Goal: Task Accomplishment & Management: Complete application form

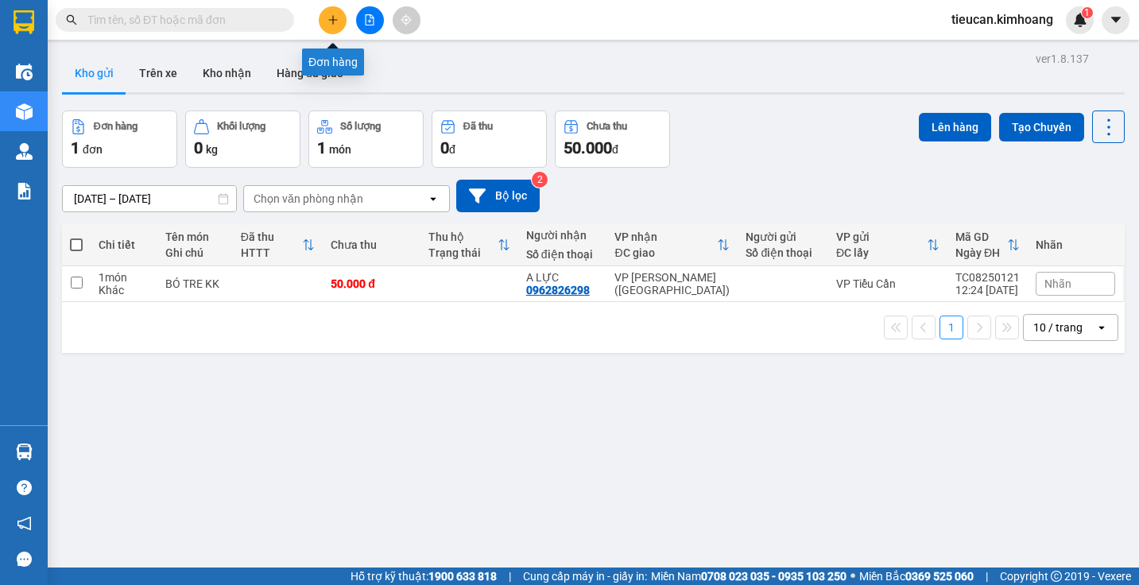
click at [335, 6] on button at bounding box center [333, 20] width 28 height 28
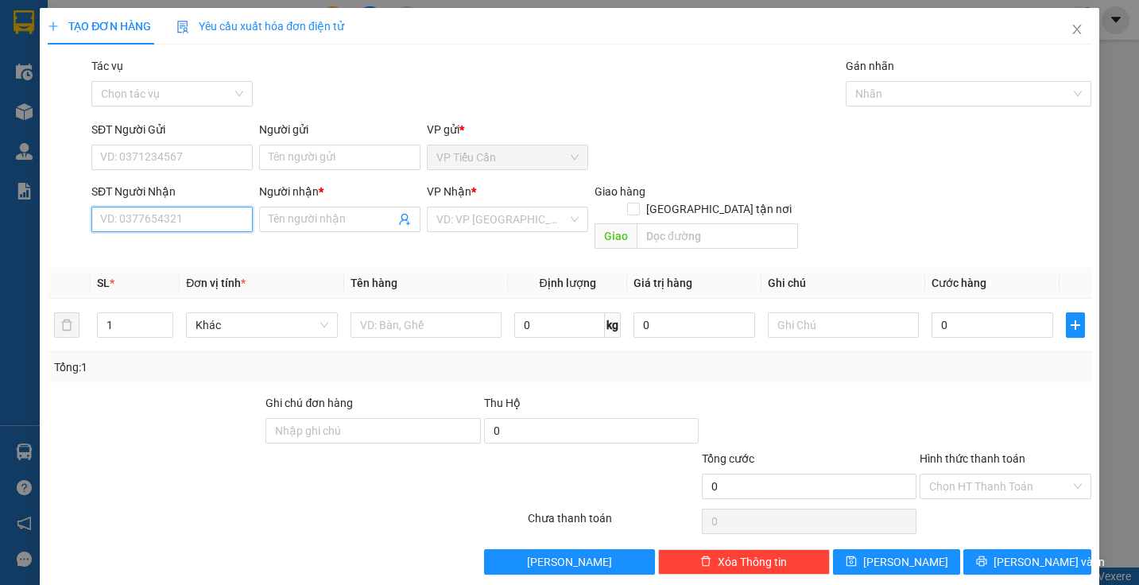
click at [213, 217] on input "SĐT Người Nhận" at bounding box center [171, 219] width 161 height 25
click at [180, 251] on div "0937532636 - GIANG" at bounding box center [170, 250] width 141 height 17
type input "0937532636"
type input "GIANG"
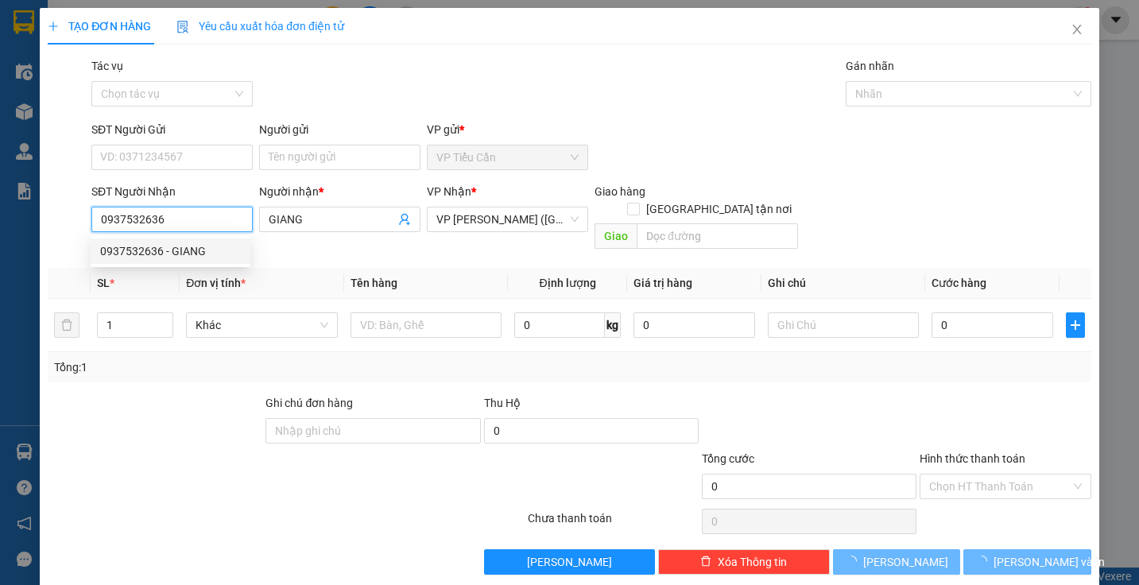
type input "40.000"
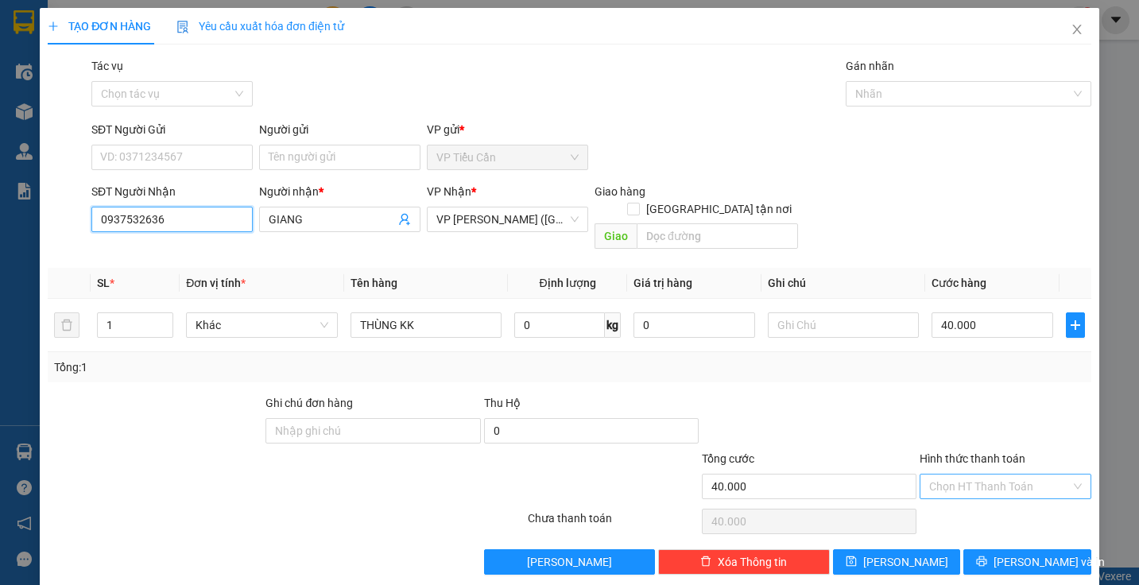
type input "0937532636"
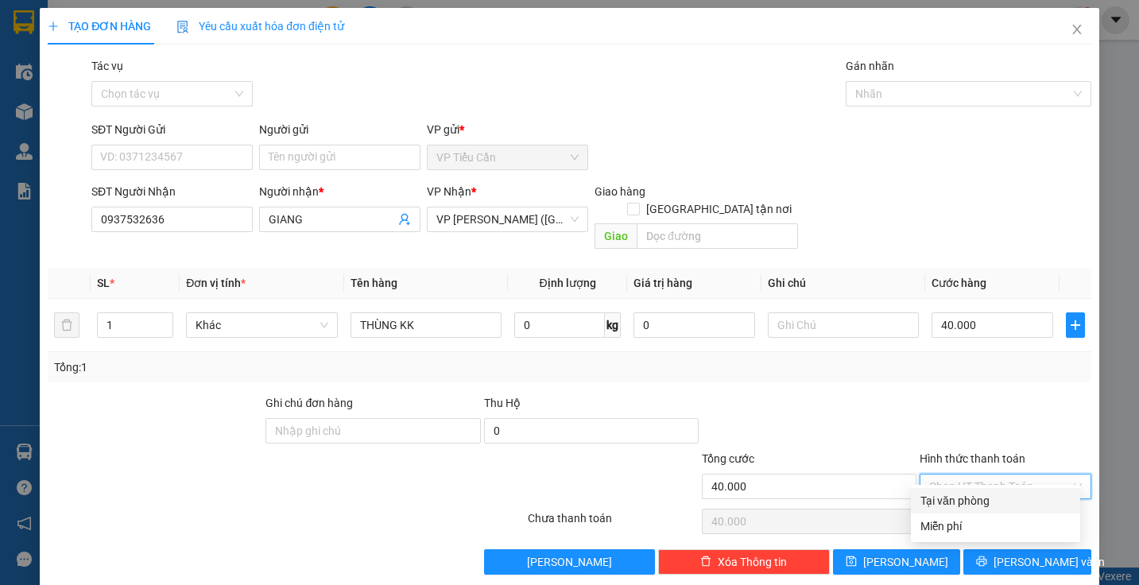
click at [997, 474] on input "Hình thức thanh toán" at bounding box center [999, 486] width 141 height 24
click at [983, 491] on div "Tại văn phòng" at bounding box center [995, 500] width 169 height 25
type input "0"
click at [983, 505] on div "Chọn HT Thanh Toán" at bounding box center [1005, 521] width 174 height 32
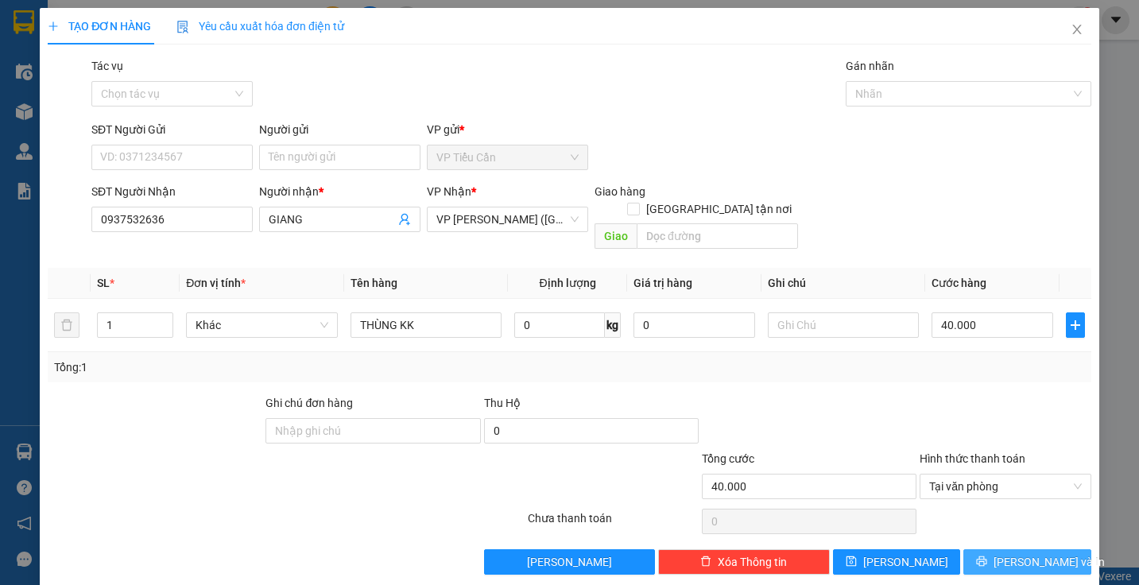
click at [1054, 549] on button "[PERSON_NAME] và In" at bounding box center [1027, 561] width 128 height 25
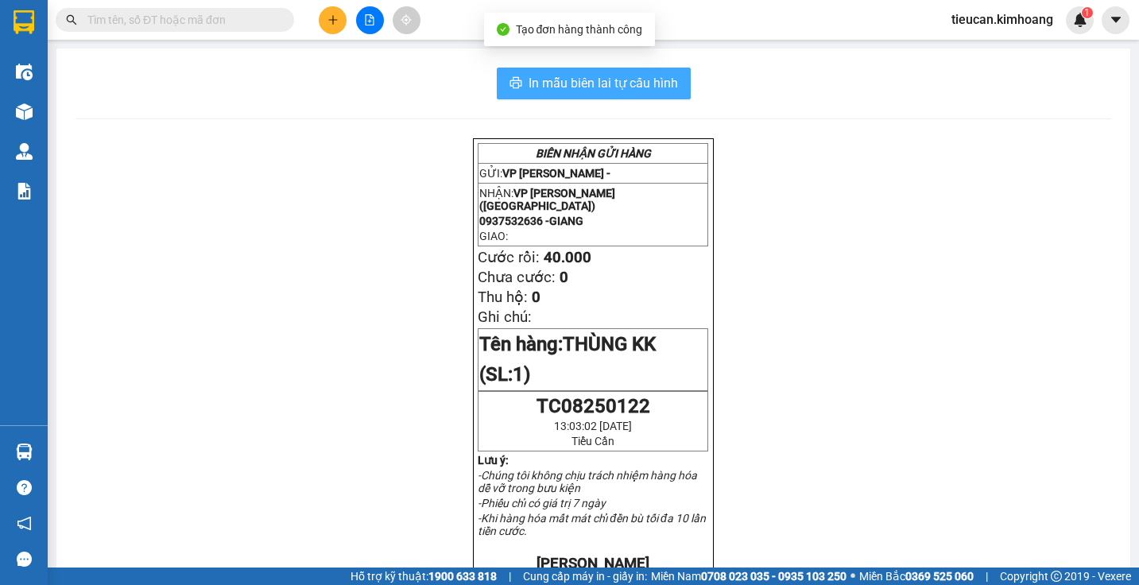
click at [608, 77] on span "In mẫu biên lai tự cấu hình" at bounding box center [603, 83] width 149 height 20
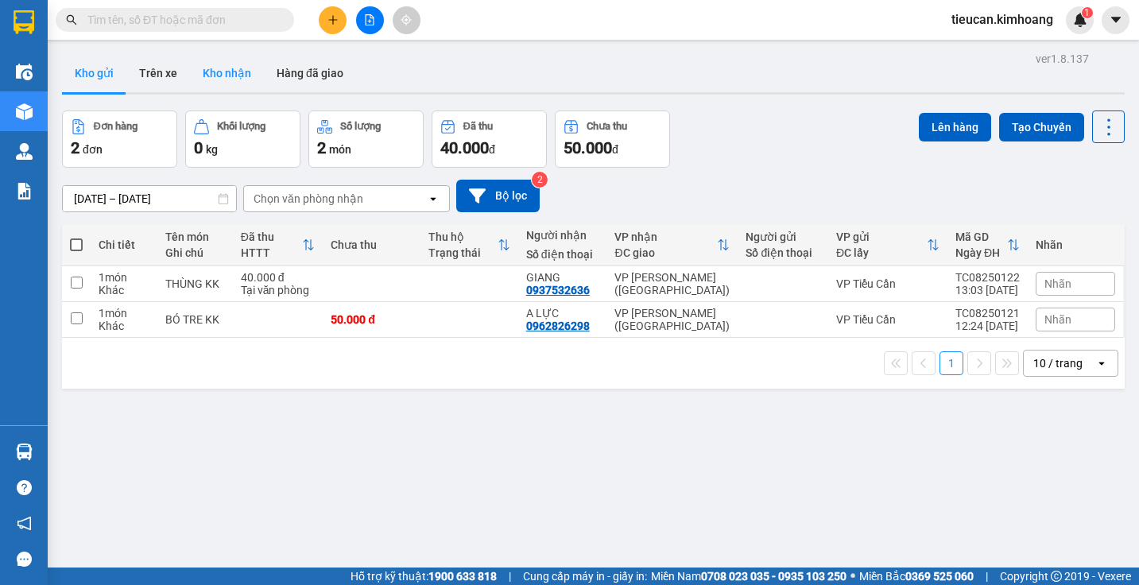
click at [221, 83] on button "Kho nhận" at bounding box center [227, 73] width 74 height 38
click at [234, 26] on input "text" at bounding box center [181, 19] width 188 height 17
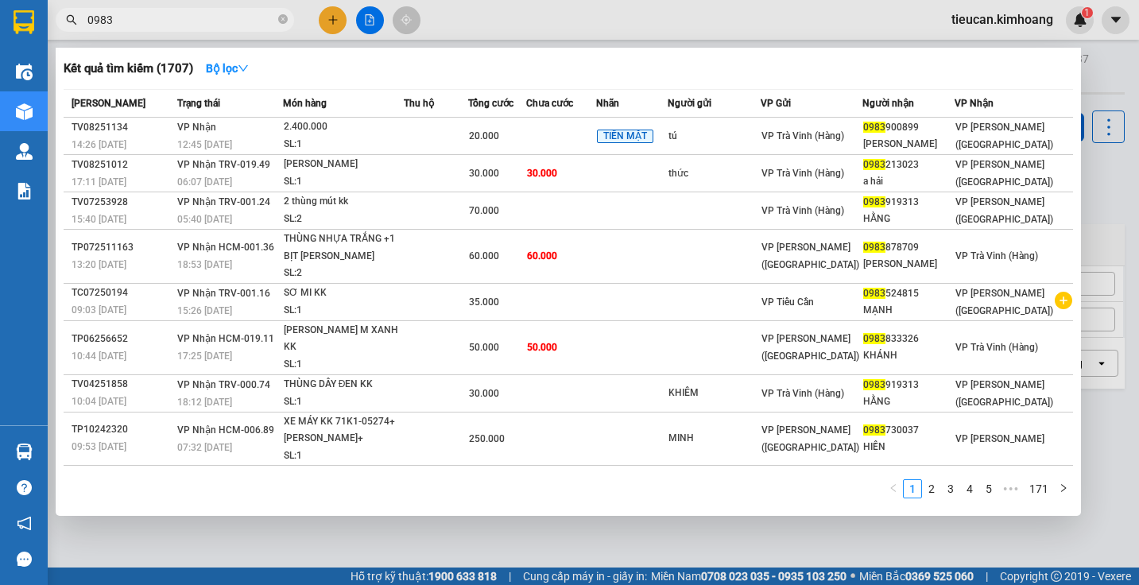
type input "0983"
click at [281, 20] on icon "close-circle" at bounding box center [283, 19] width 10 height 10
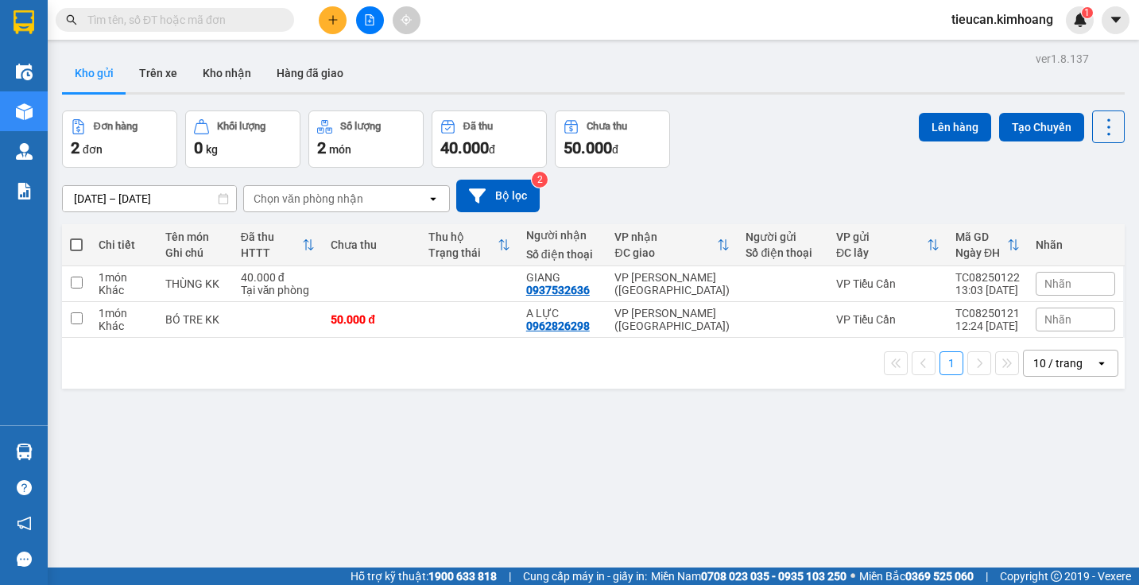
click at [185, 21] on input "text" at bounding box center [181, 19] width 188 height 17
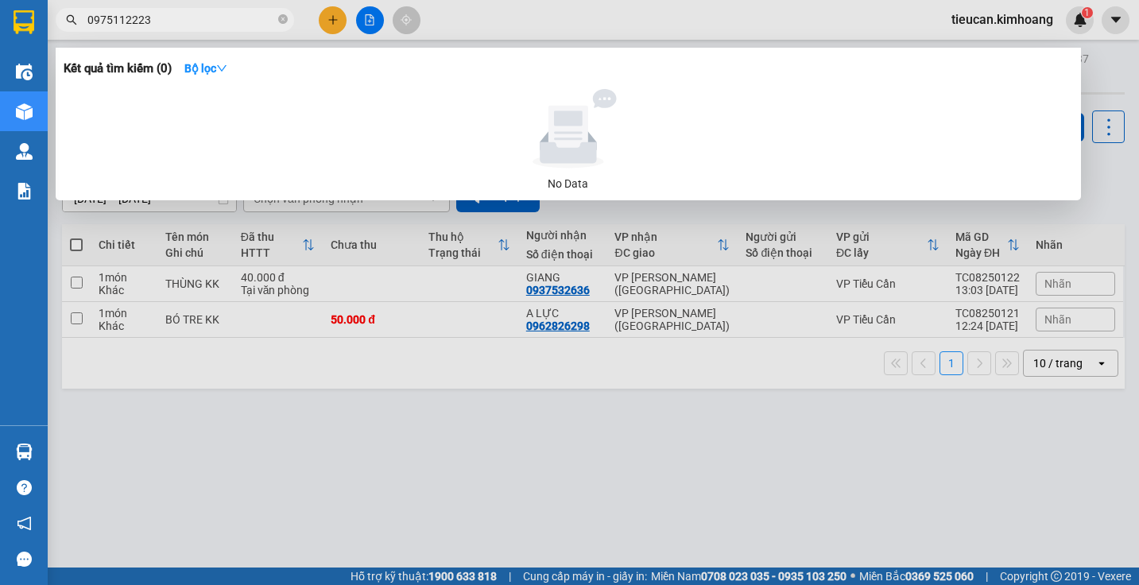
type input "0975112223"
click at [283, 13] on span at bounding box center [283, 20] width 10 height 15
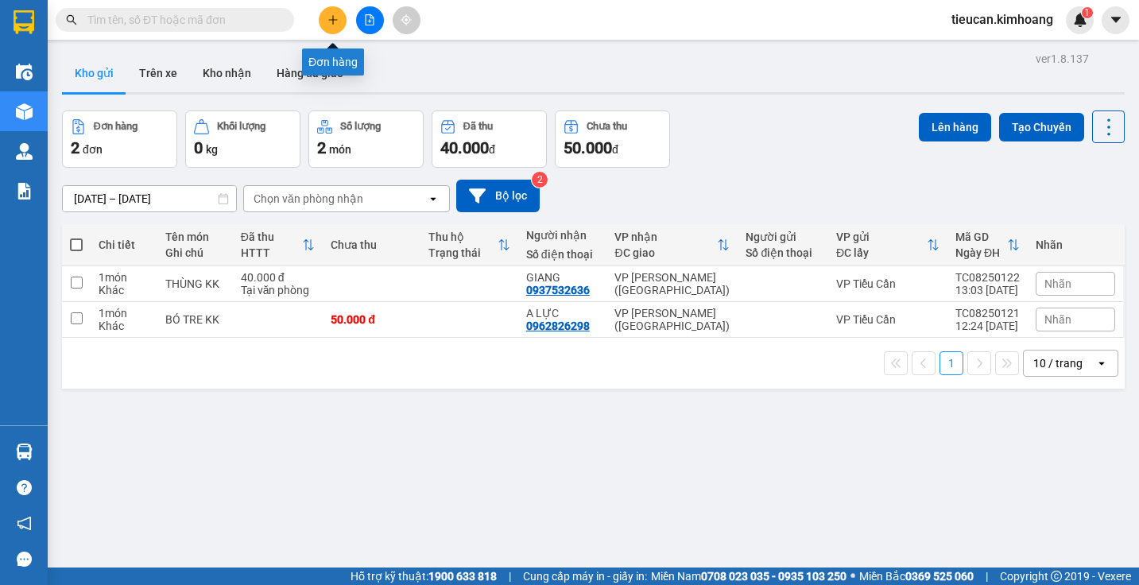
click at [324, 11] on button at bounding box center [333, 20] width 28 height 28
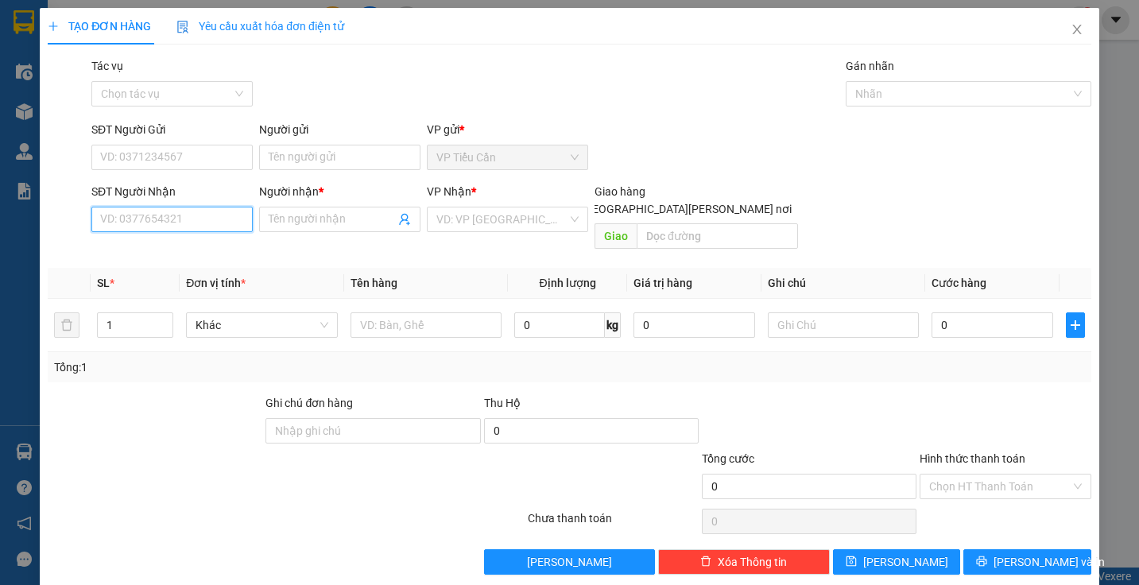
click at [184, 220] on input "SĐT Người Nhận" at bounding box center [171, 219] width 161 height 25
click at [176, 243] on div "0938821796 - thiên ân" at bounding box center [170, 250] width 141 height 17
type input "0938821796"
type input "thiên ân"
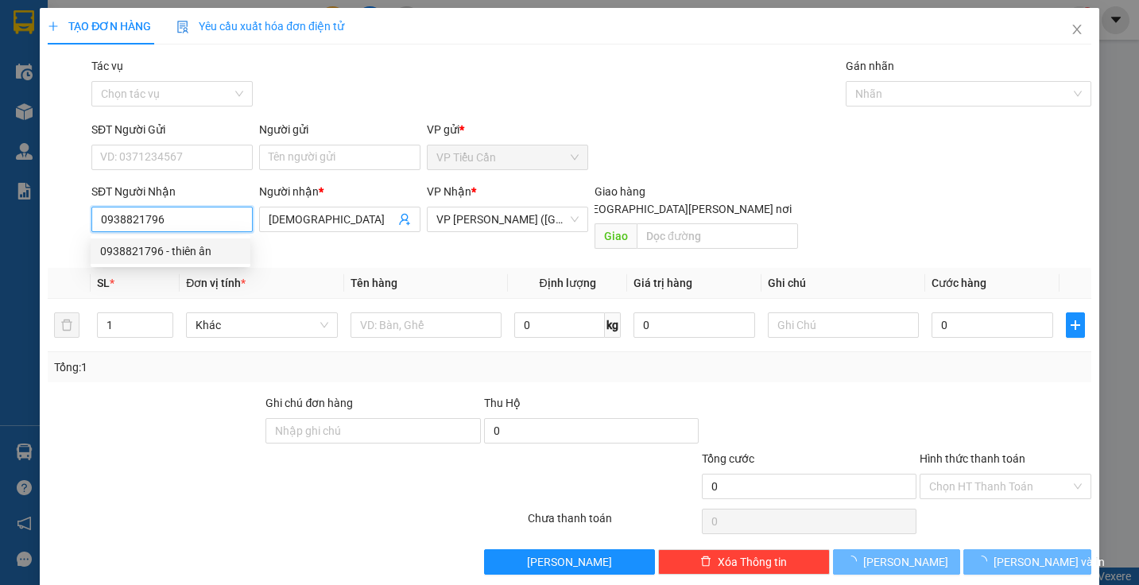
click at [176, 243] on div "0938821796 - thiên ân" at bounding box center [170, 250] width 141 height 17
type input "35.000"
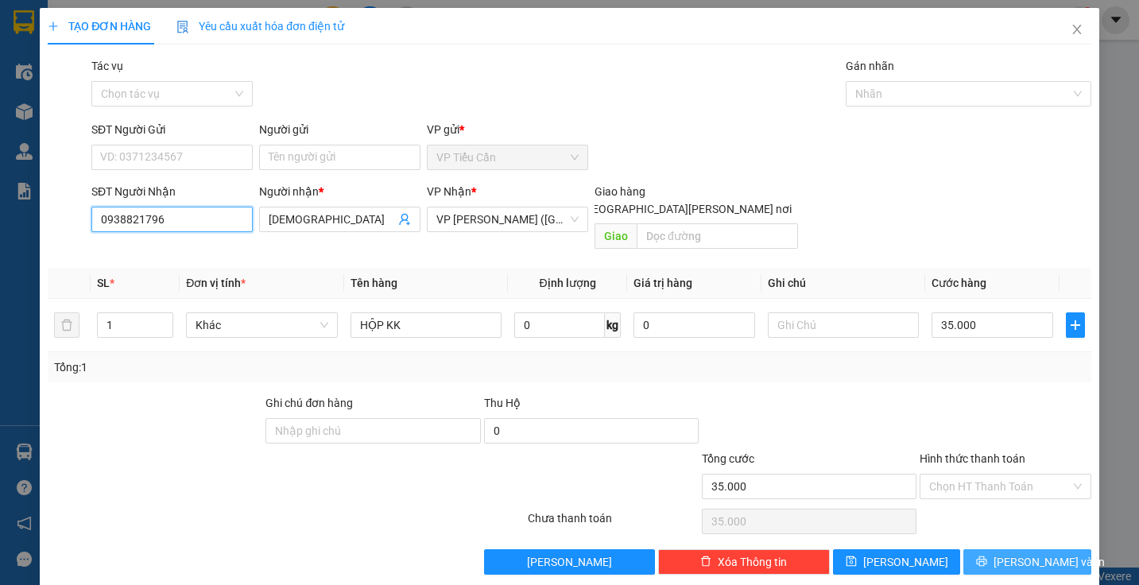
type input "0938821796"
click at [1014, 553] on span "[PERSON_NAME] và In" at bounding box center [1048, 561] width 111 height 17
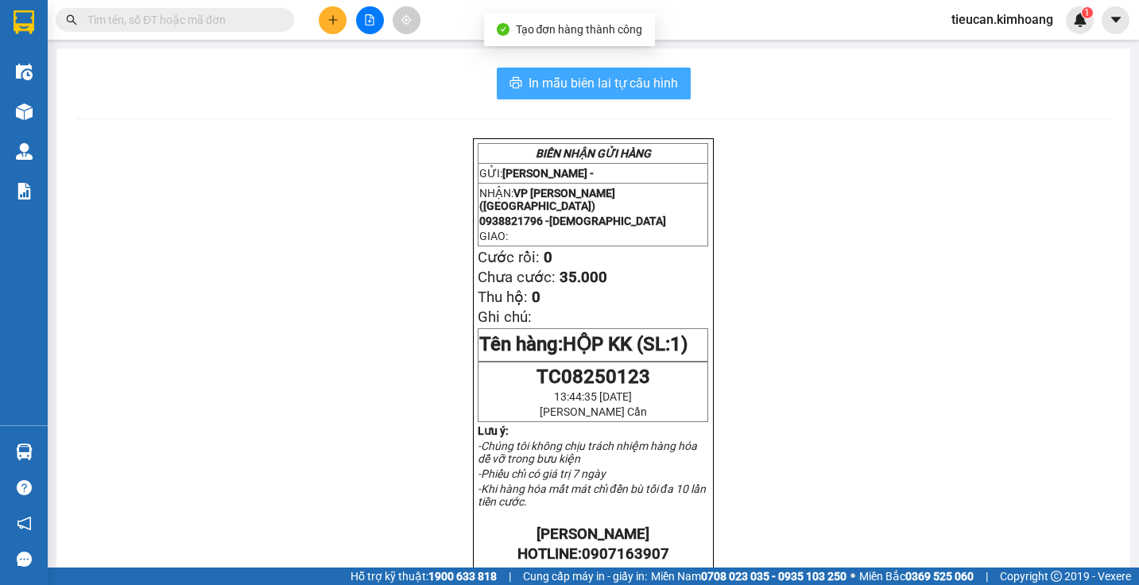
click at [629, 87] on span "In mẫu biên lai tự cấu hình" at bounding box center [603, 83] width 149 height 20
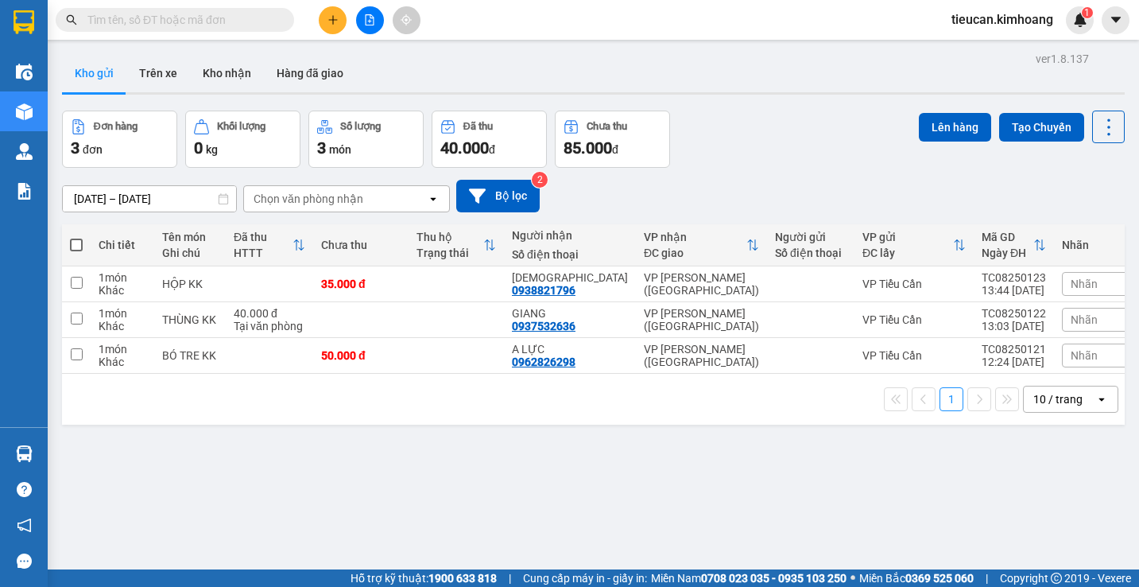
click at [73, 242] on span at bounding box center [76, 244] width 13 height 13
click at [76, 237] on input "checkbox" at bounding box center [76, 237] width 0 height 0
checkbox input "true"
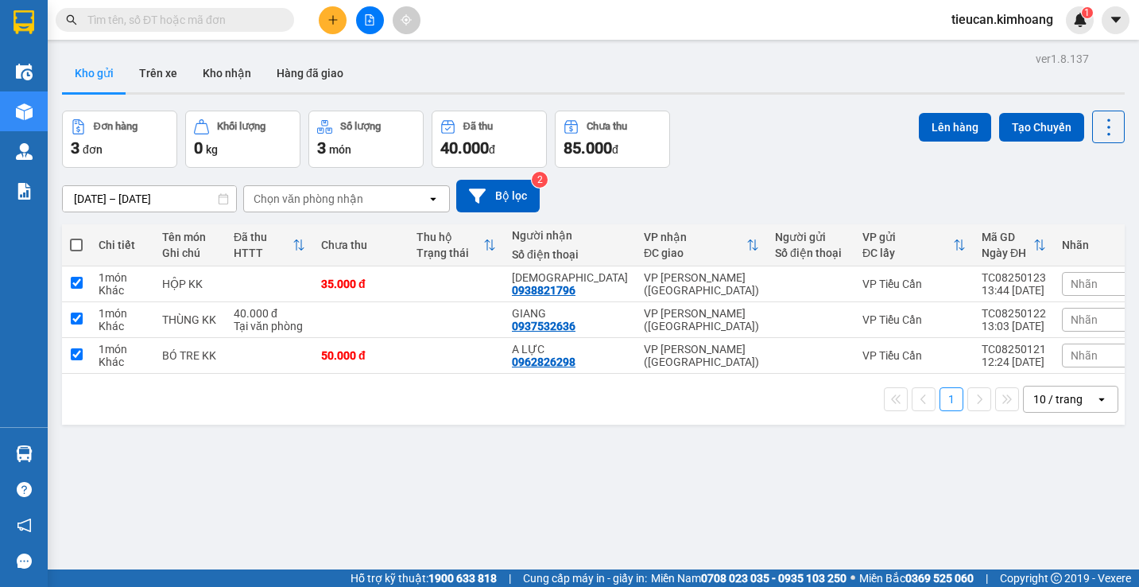
click at [73, 242] on span at bounding box center [76, 244] width 13 height 13
click at [76, 237] on input "checkbox" at bounding box center [76, 237] width 0 height 0
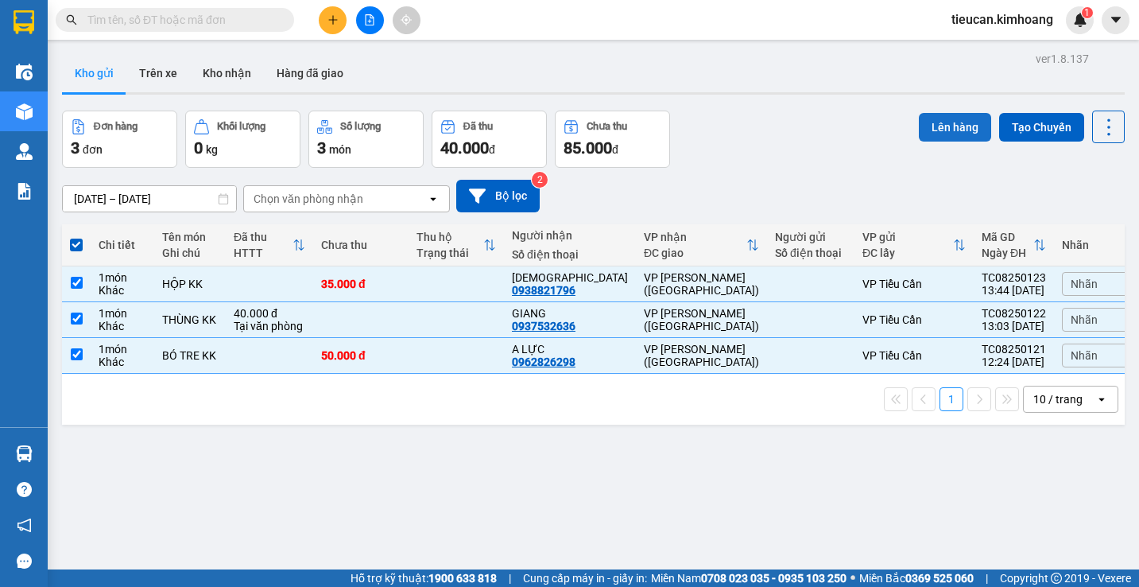
click at [959, 126] on button "Lên hàng" at bounding box center [955, 127] width 72 height 29
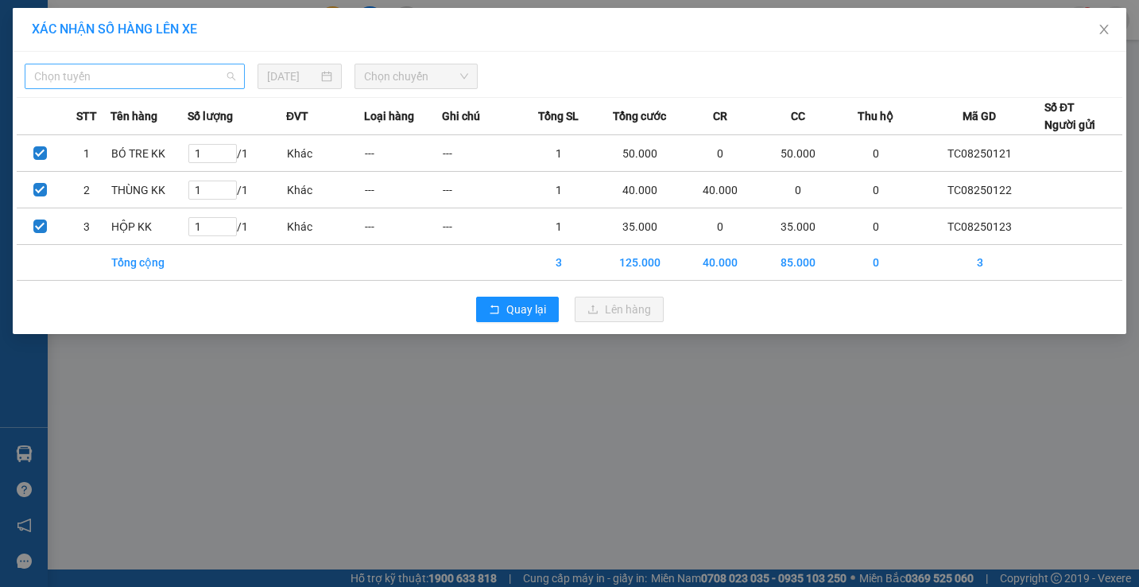
click at [208, 78] on span "Chọn tuyến" at bounding box center [134, 76] width 201 height 24
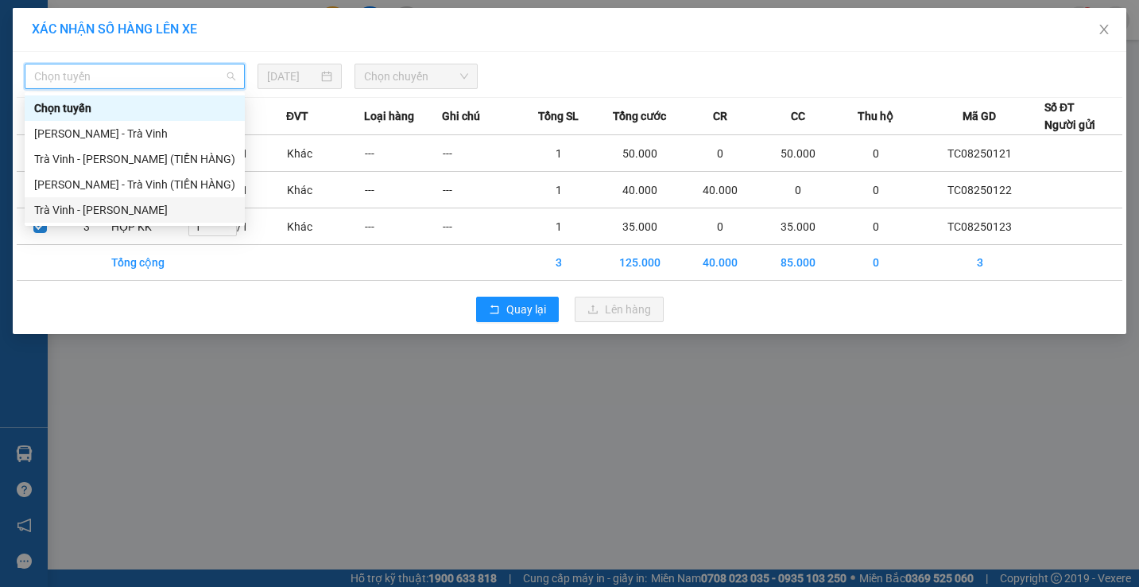
click at [191, 214] on div "Trà Vinh - Hồ Chí Minh" at bounding box center [134, 209] width 201 height 17
click at [191, 214] on td "1 / 1" at bounding box center [237, 226] width 98 height 37
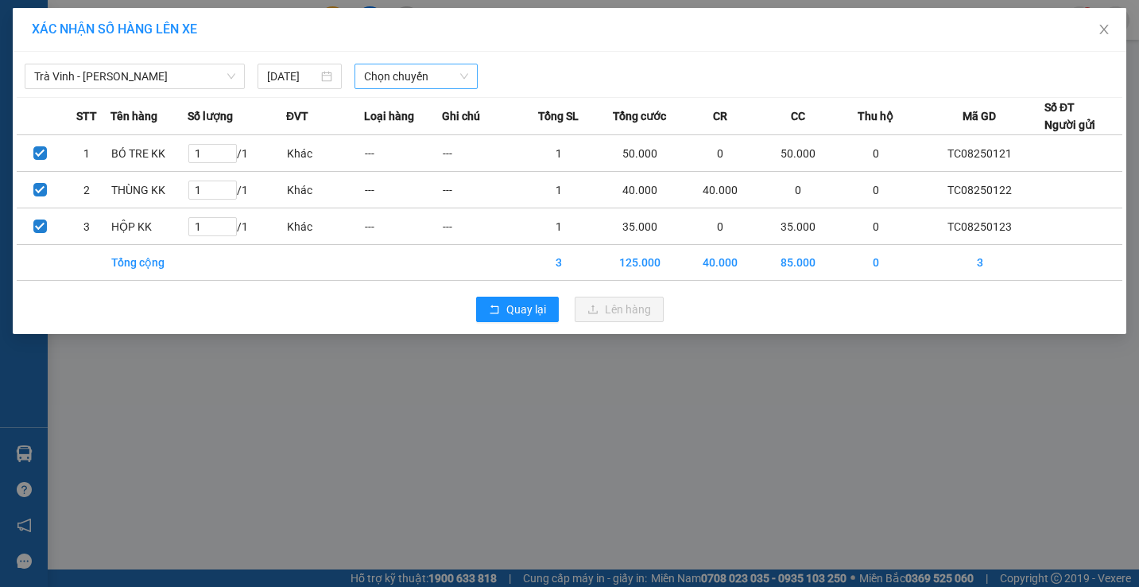
click at [410, 75] on span "Chọn chuyến" at bounding box center [416, 76] width 104 height 24
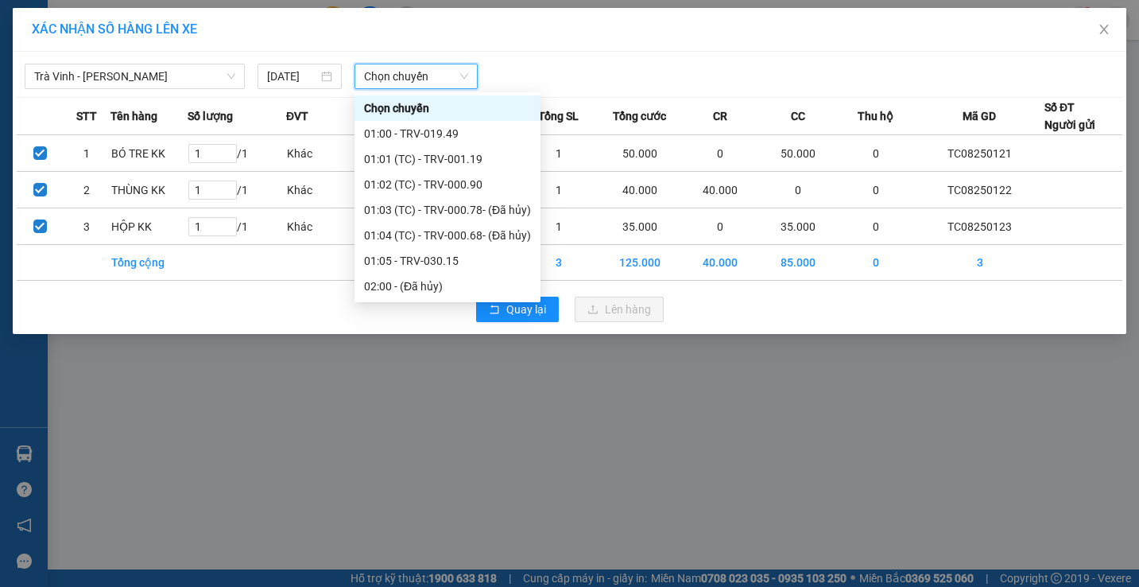
click at [410, 75] on span "Chọn chuyến" at bounding box center [416, 76] width 104 height 24
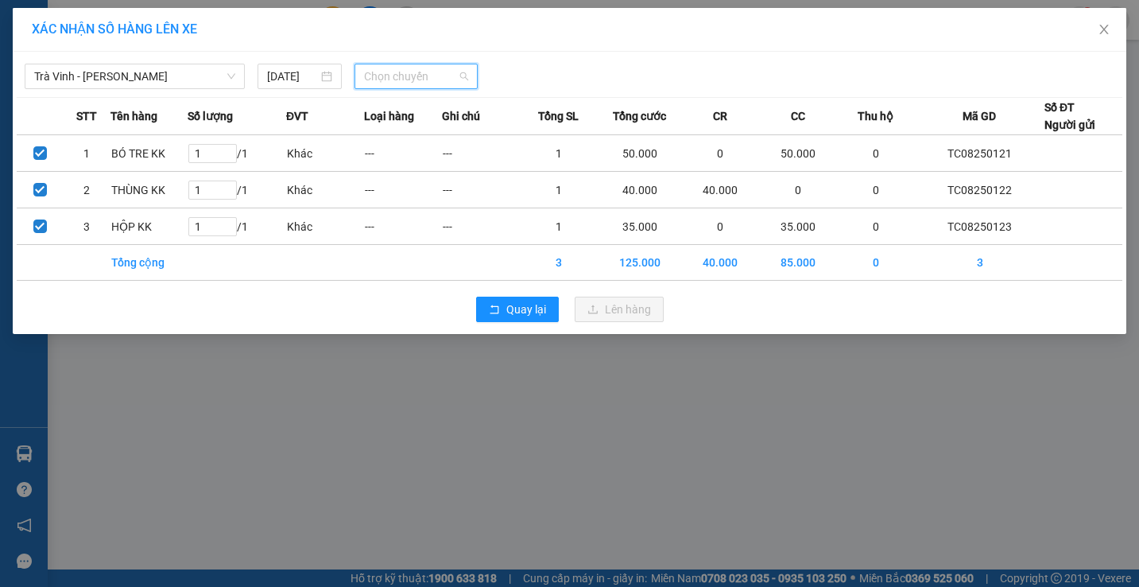
click at [433, 69] on span "Chọn chuyến" at bounding box center [416, 76] width 104 height 24
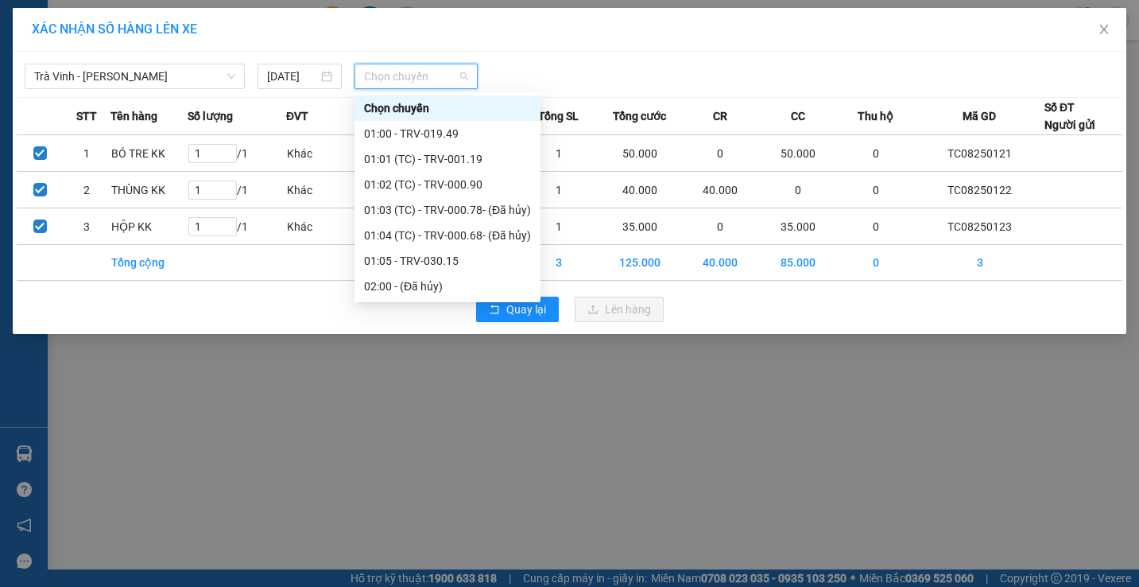
click at [433, 69] on span "Chọn chuyến" at bounding box center [416, 76] width 104 height 24
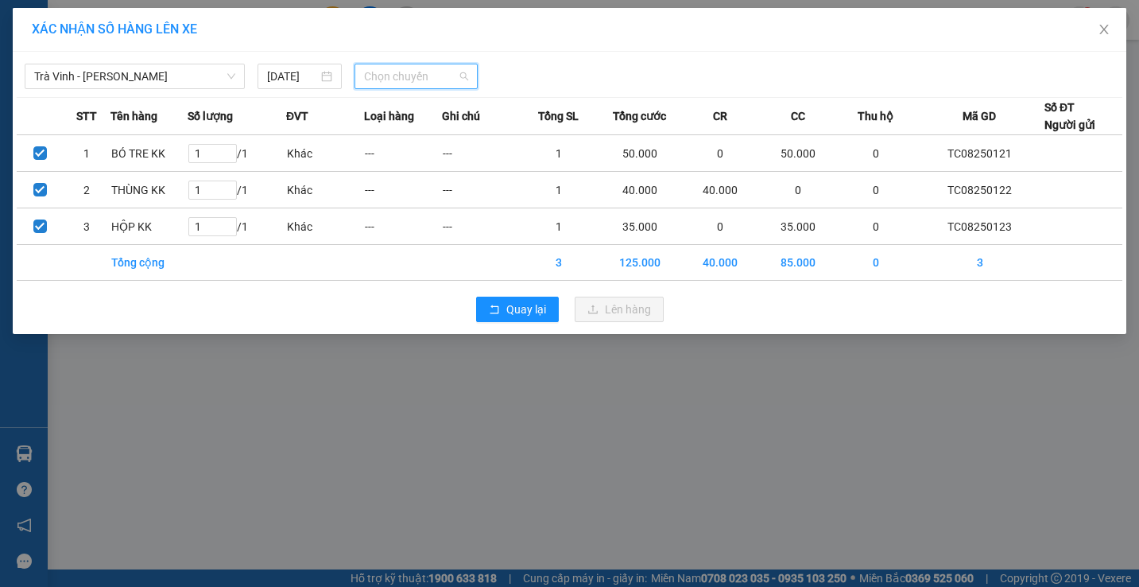
click at [433, 69] on span "Chọn chuyến" at bounding box center [416, 76] width 104 height 24
click at [433, 72] on span "Chọn chuyến" at bounding box center [416, 76] width 104 height 24
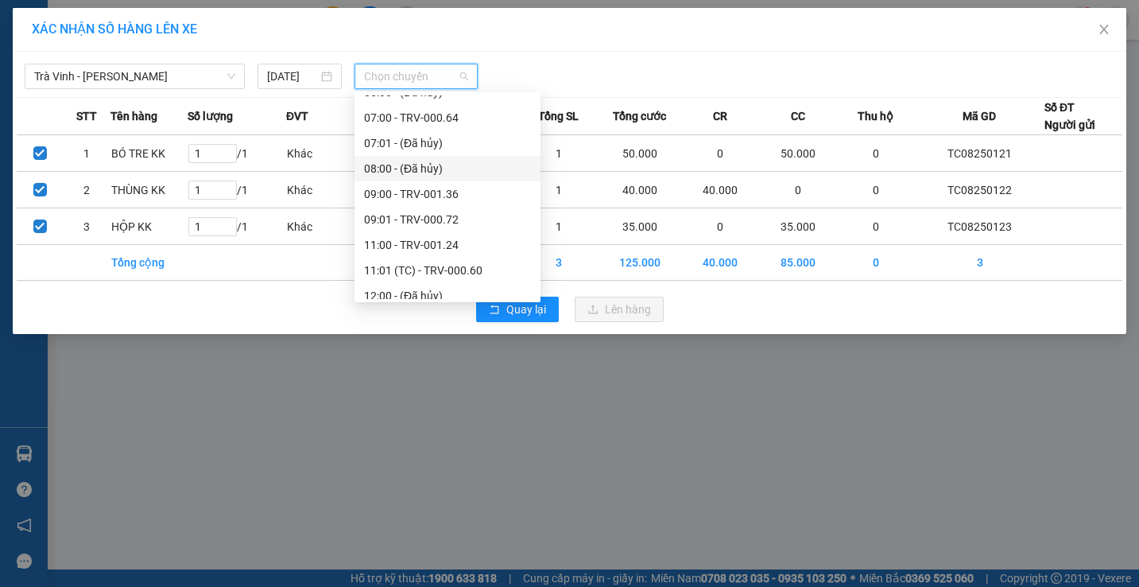
scroll to position [585, 0]
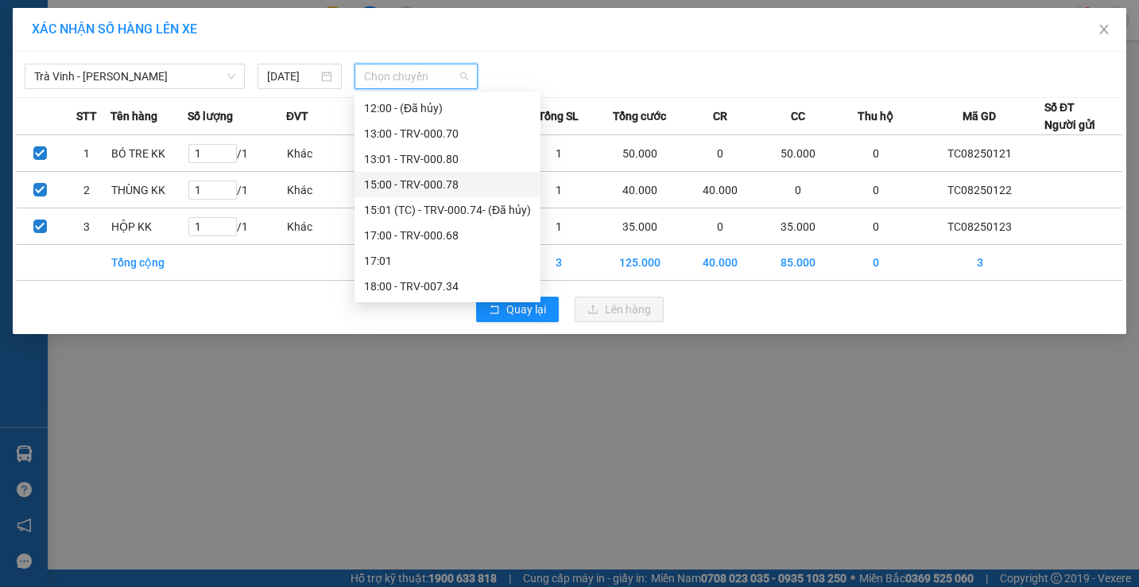
click at [416, 182] on div "15:00 - TRV-000.78" at bounding box center [447, 184] width 167 height 17
click at [416, 182] on td "---" at bounding box center [403, 190] width 78 height 37
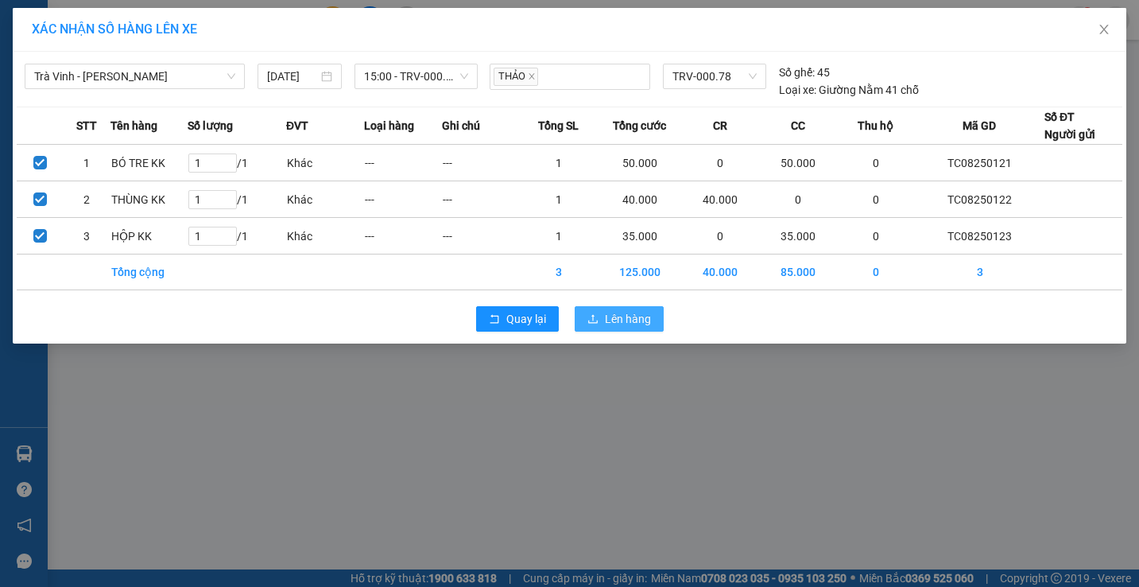
click at [610, 308] on button "Lên hàng" at bounding box center [619, 318] width 89 height 25
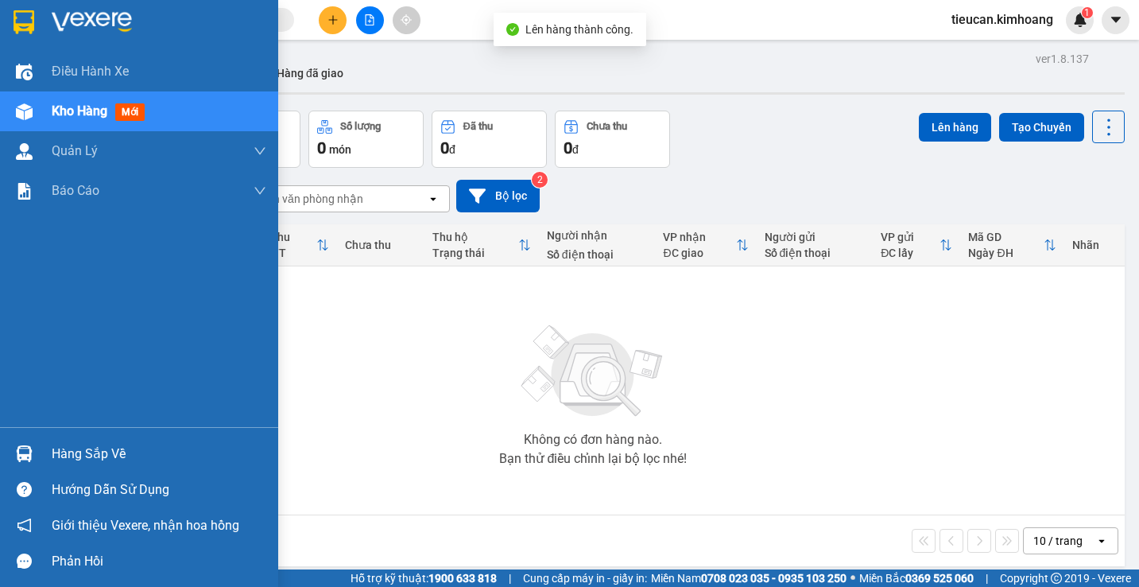
click at [75, 452] on div "Hàng sắp về" at bounding box center [159, 454] width 215 height 24
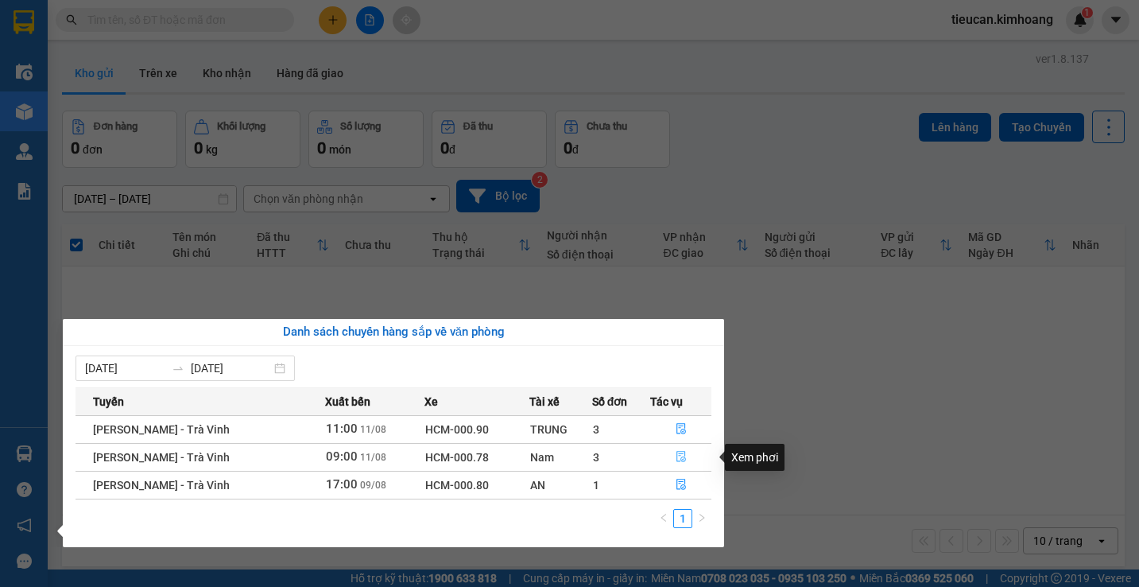
click at [678, 454] on icon "file-done" at bounding box center [681, 456] width 10 height 11
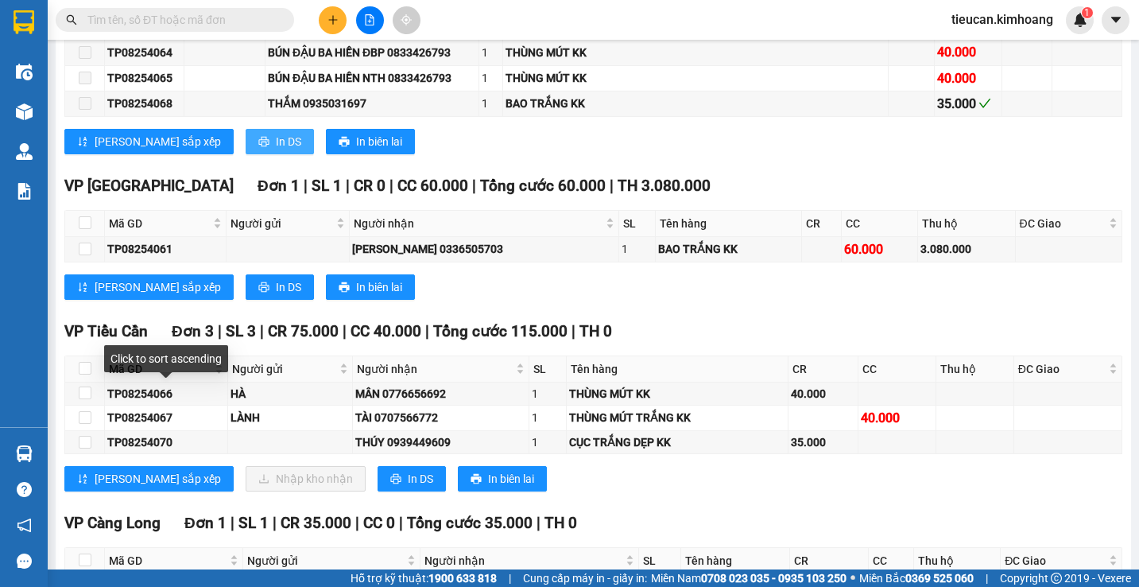
scroll to position [715, 0]
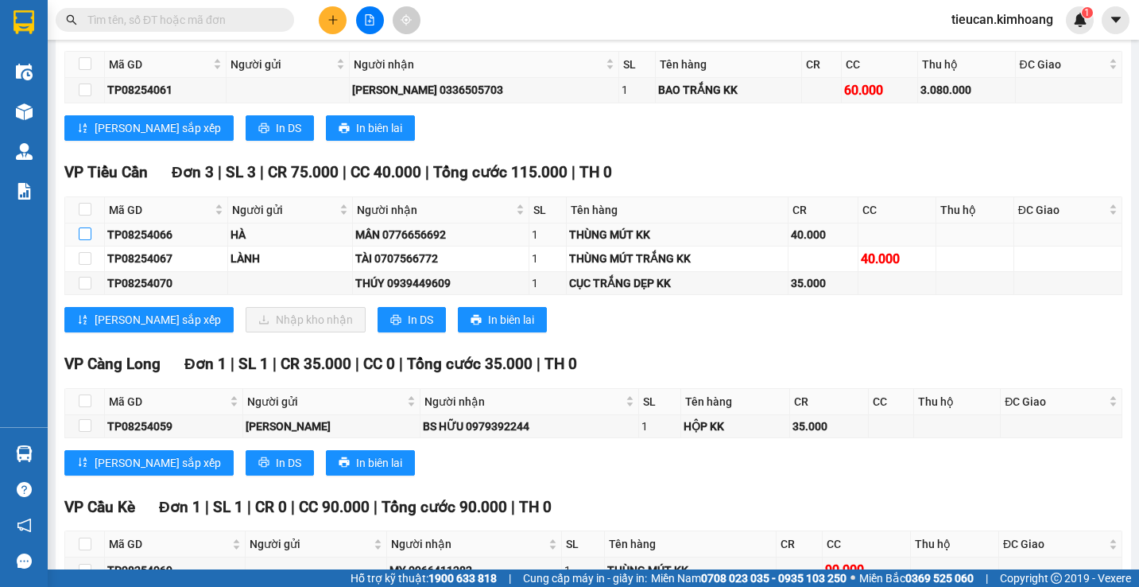
click at [91, 240] on input "checkbox" at bounding box center [85, 233] width 13 height 13
click at [90, 240] on input "checkbox" at bounding box center [85, 233] width 13 height 13
checkbox input "true"
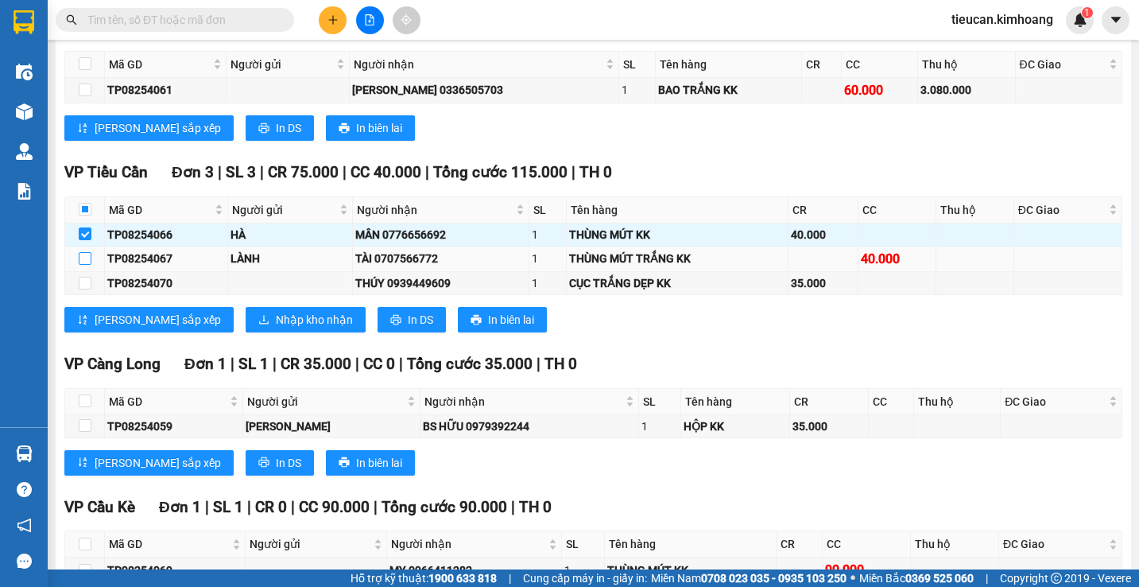
click at [80, 265] on input "checkbox" at bounding box center [85, 258] width 13 height 13
click at [88, 265] on input "checkbox" at bounding box center [85, 258] width 13 height 13
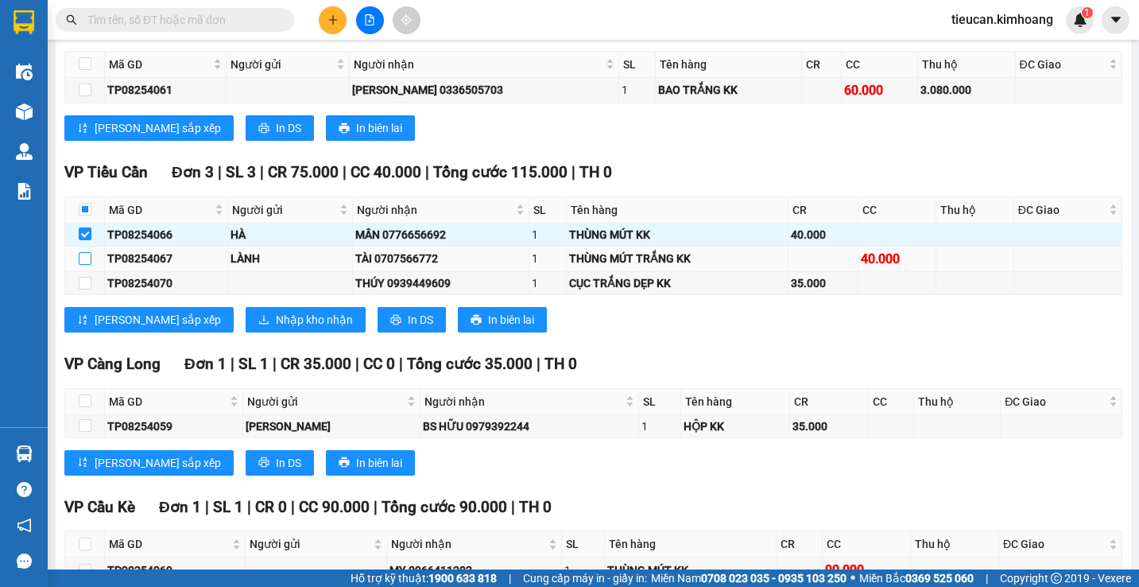
click at [88, 265] on input "checkbox" at bounding box center [85, 258] width 13 height 13
click at [91, 265] on input "checkbox" at bounding box center [85, 258] width 13 height 13
click at [80, 265] on input "checkbox" at bounding box center [85, 258] width 13 height 13
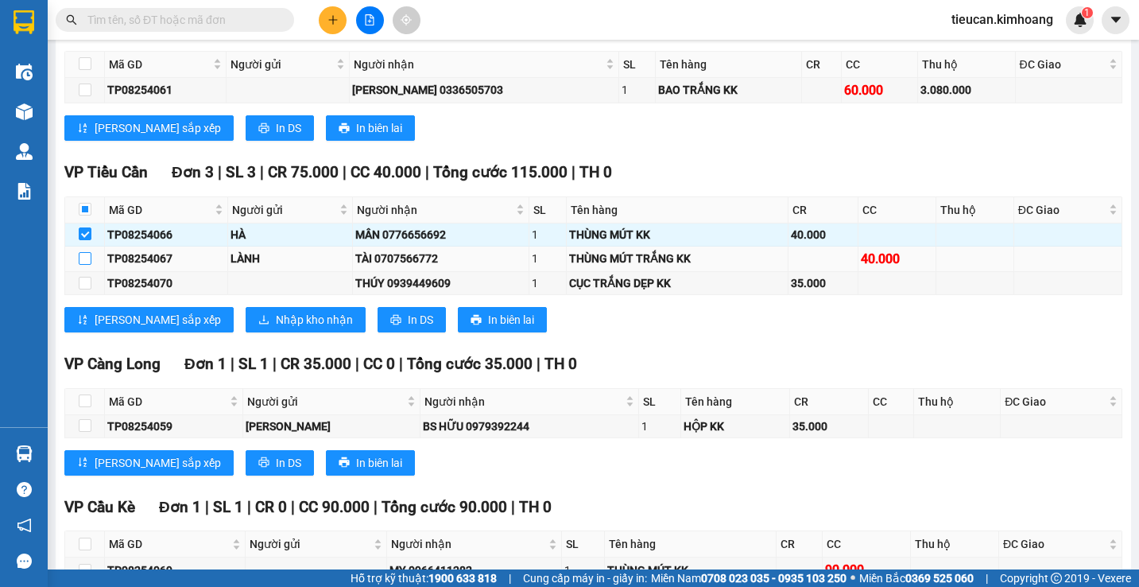
click at [88, 265] on input "checkbox" at bounding box center [85, 258] width 13 height 13
checkbox input "true"
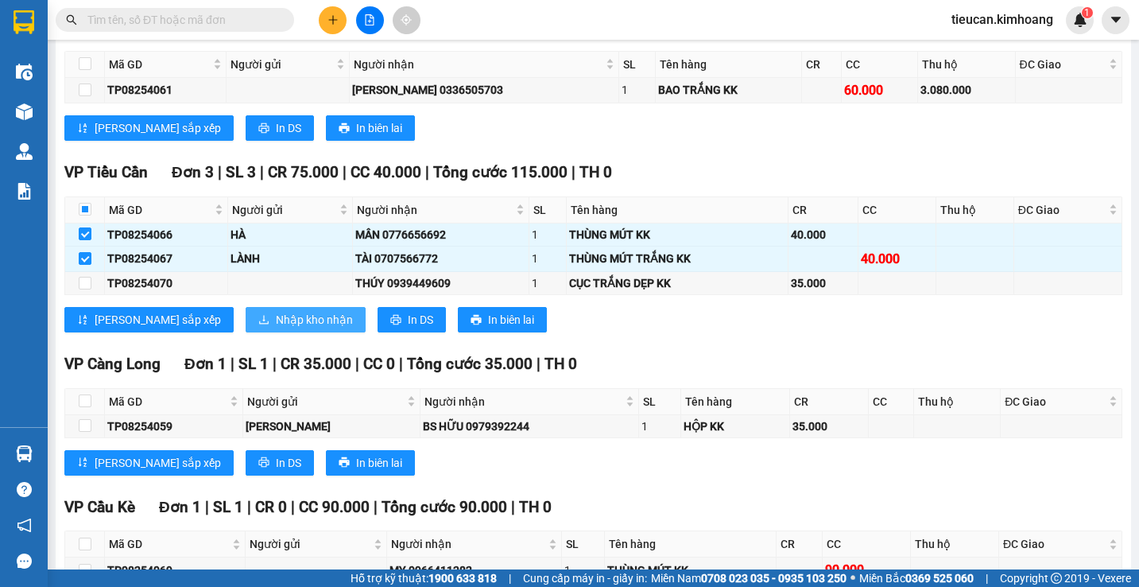
click at [276, 328] on span "Nhập kho nhận" at bounding box center [314, 319] width 77 height 17
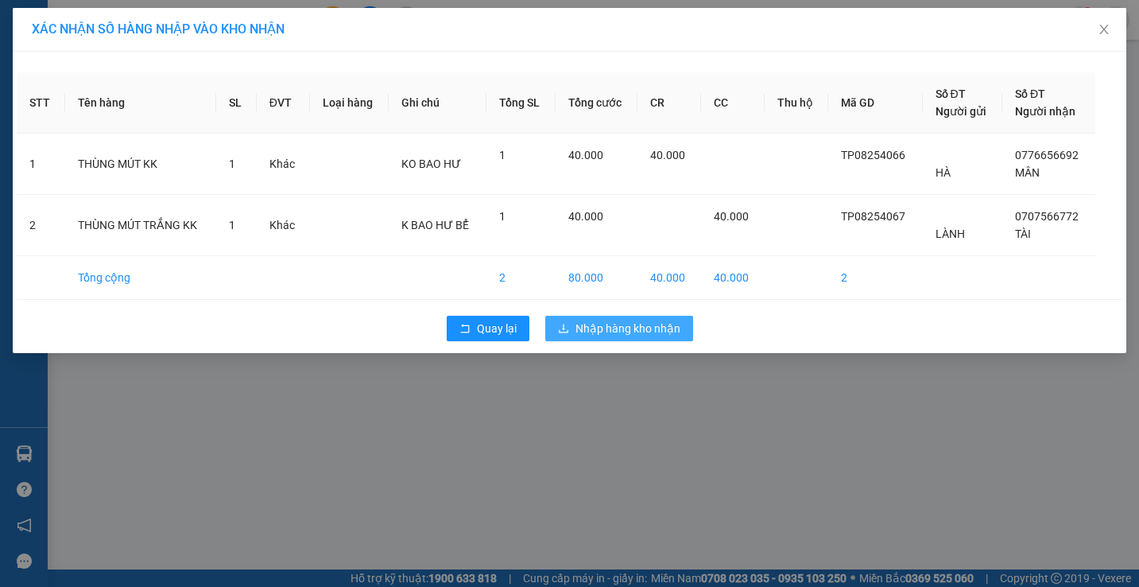
click at [649, 329] on span "Nhập hàng kho nhận" at bounding box center [627, 327] width 105 height 17
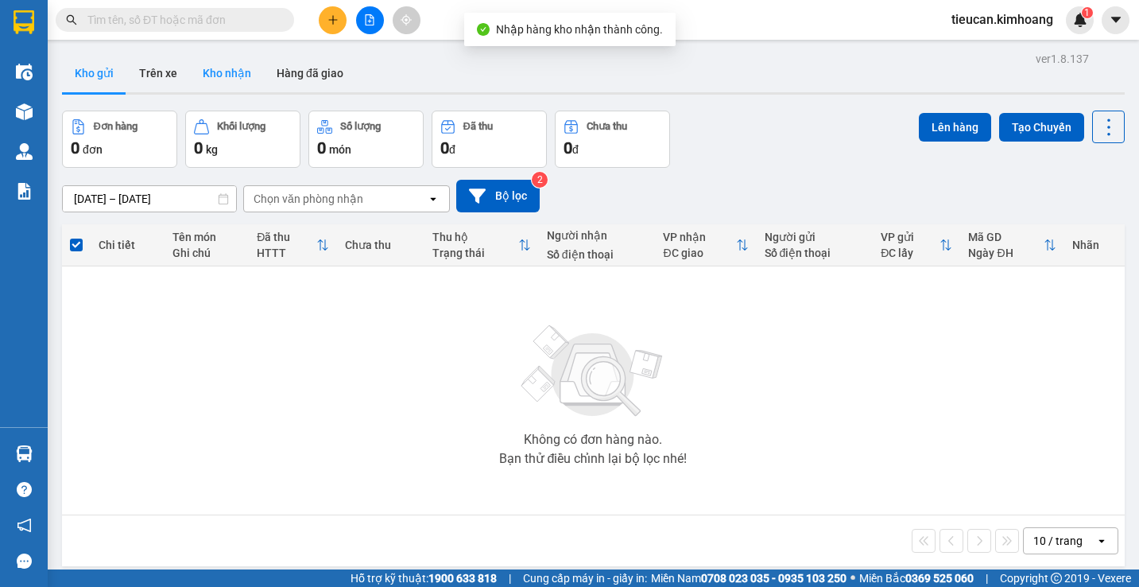
click at [227, 67] on button "Kho nhận" at bounding box center [227, 73] width 74 height 38
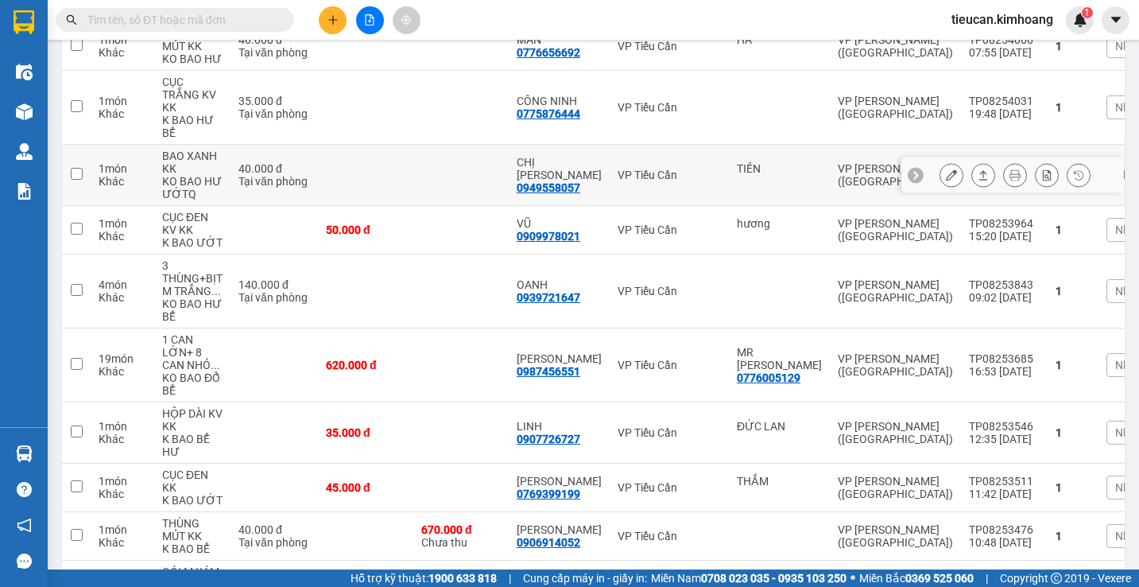
scroll to position [397, 0]
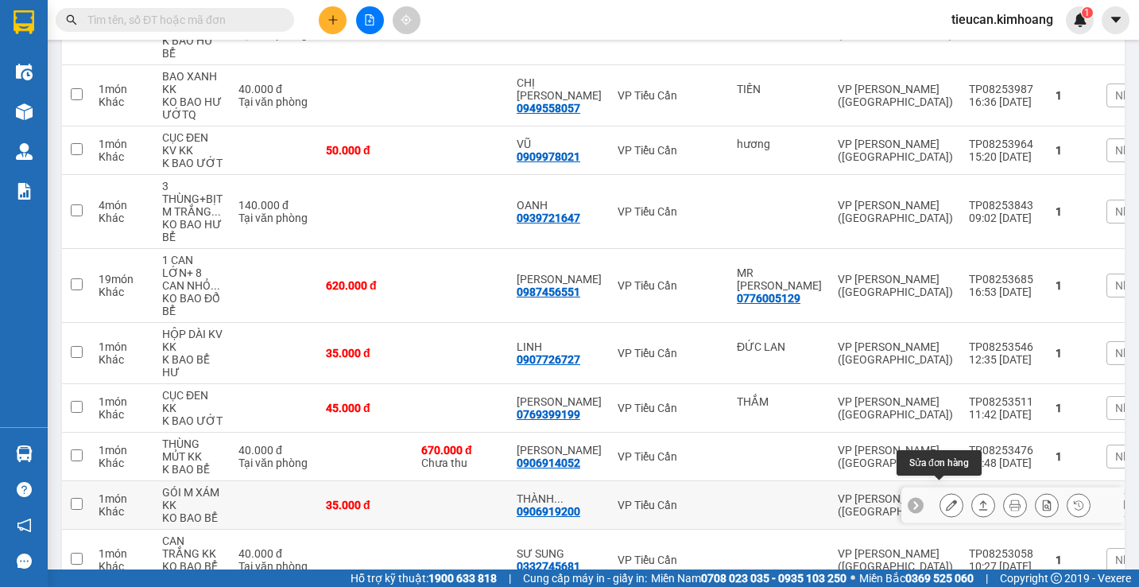
click at [946, 499] on icon at bounding box center [951, 504] width 11 height 11
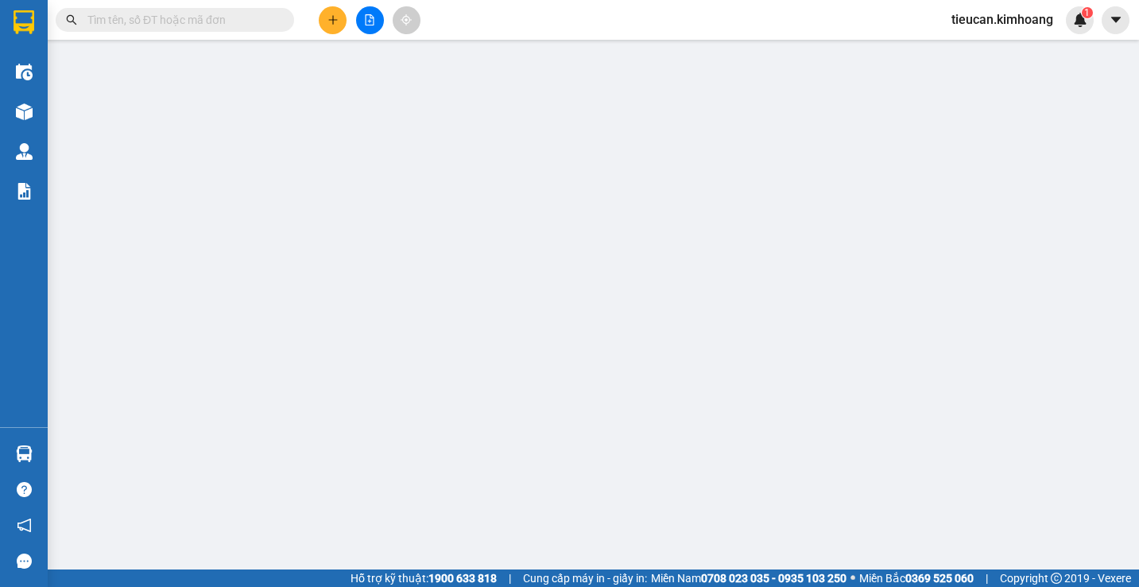
type input "0906919200"
type input "THÀNH TRUNG"
type input "35.000"
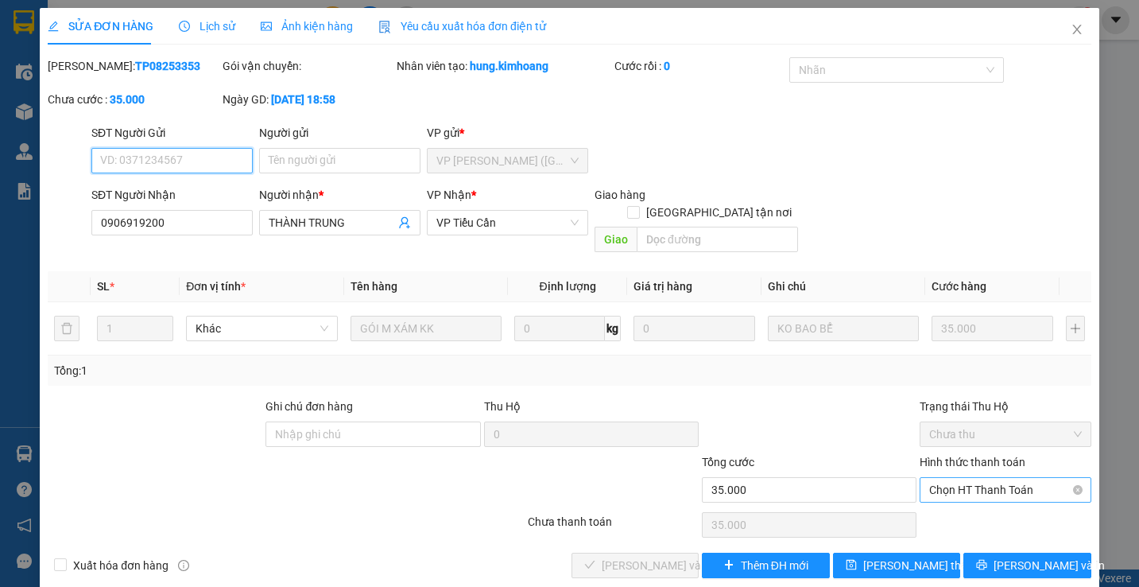
click at [955, 478] on span "Chọn HT Thanh Toán" at bounding box center [1005, 490] width 152 height 24
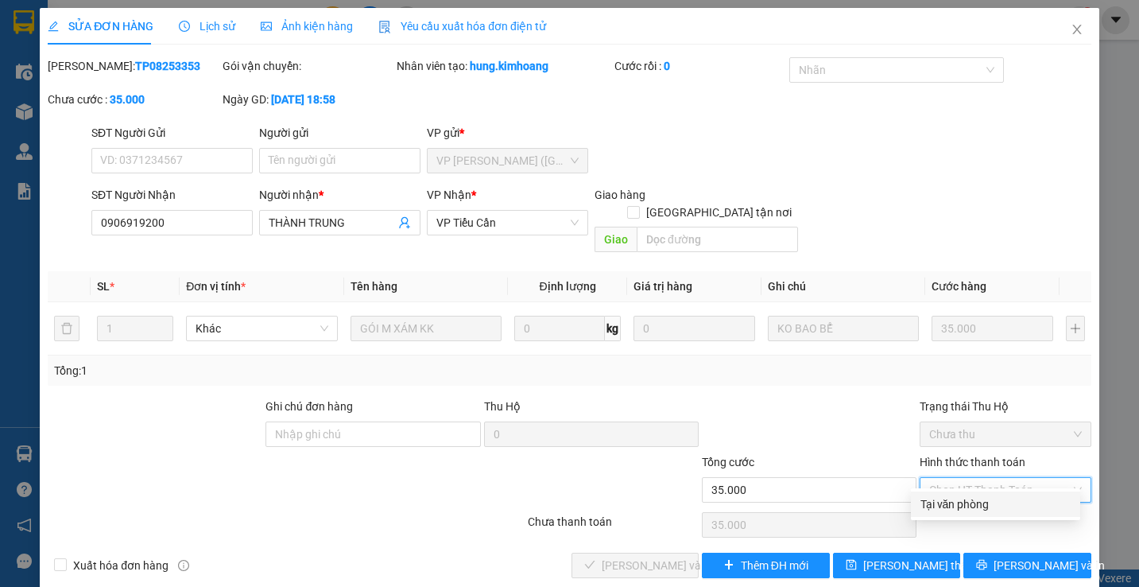
click at [942, 498] on div "Tại văn phòng" at bounding box center [995, 503] width 150 height 17
type input "0"
click at [942, 509] on div "Chọn HT Thanh Toán" at bounding box center [1005, 525] width 174 height 32
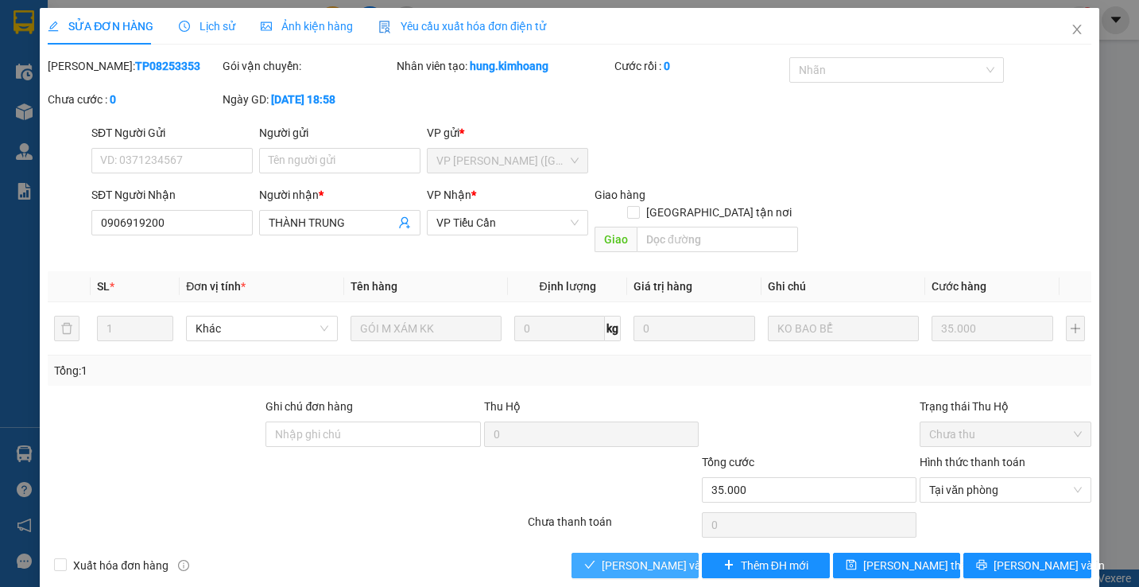
click at [644, 556] on span "Lưu và Giao hàng" at bounding box center [678, 564] width 153 height 17
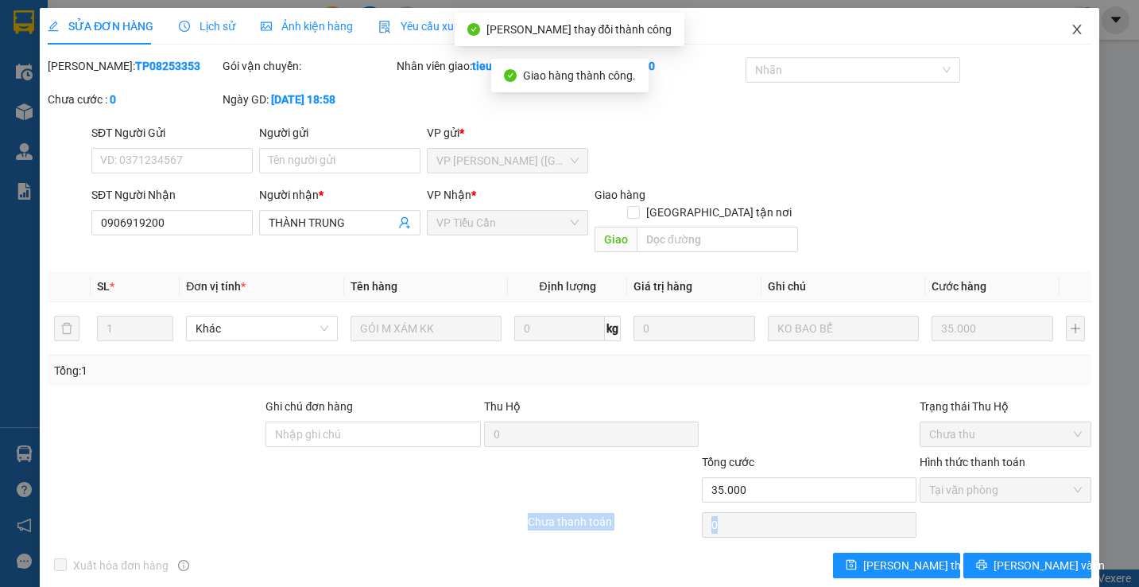
click at [1071, 30] on icon "close" at bounding box center [1077, 29] width 13 height 13
click at [1063, 30] on div "tieucan.kimhoang 1" at bounding box center [1016, 20] width 155 height 28
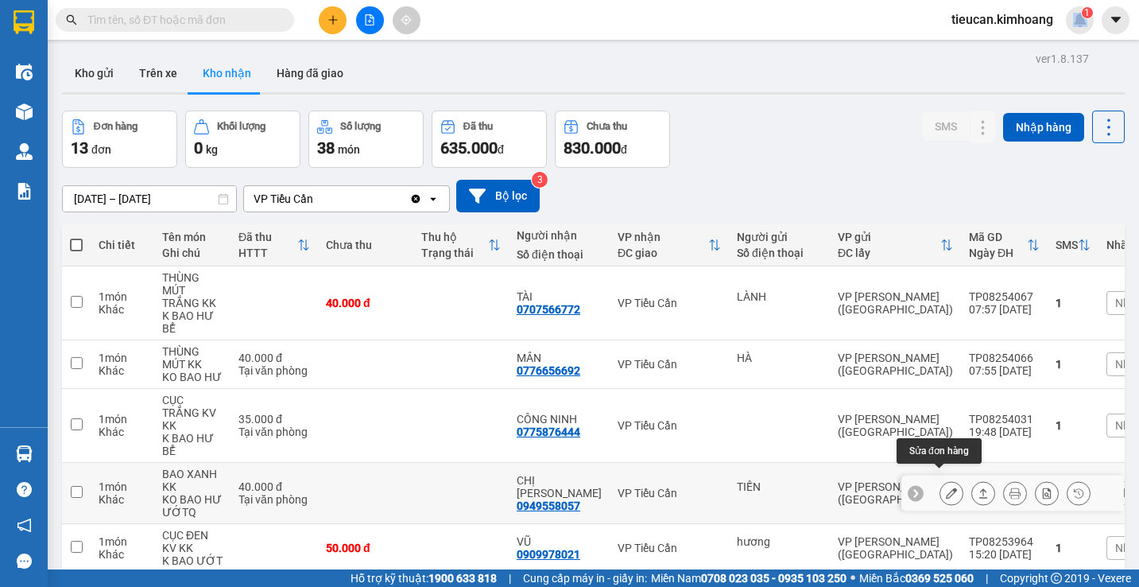
click at [940, 483] on button at bounding box center [951, 493] width 22 height 28
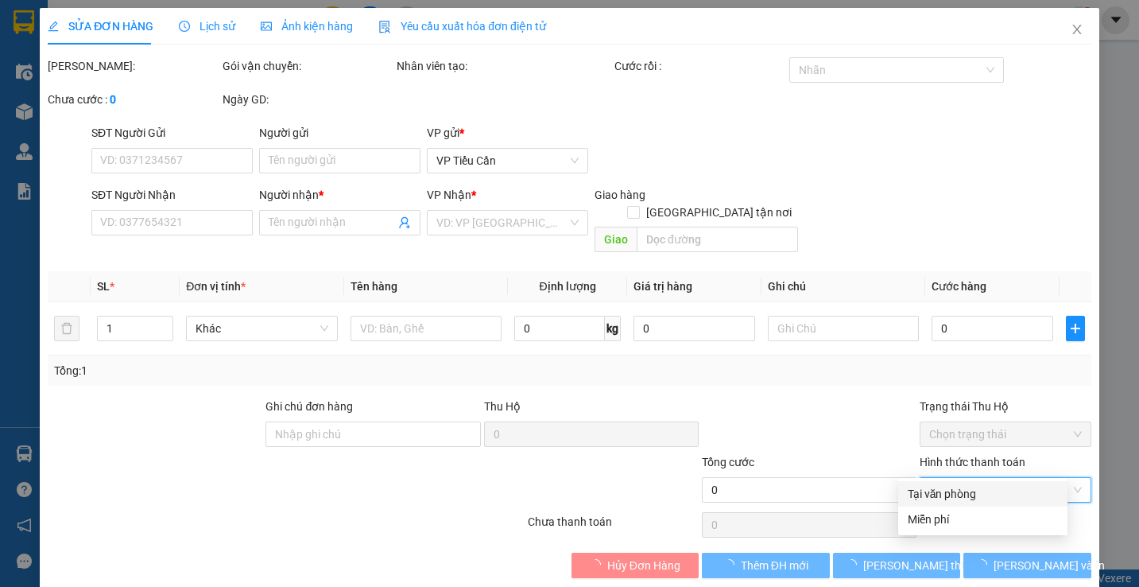
type input "TIẾN"
type input "0949558057"
type input "CHỊ CẨM"
type input "40.000"
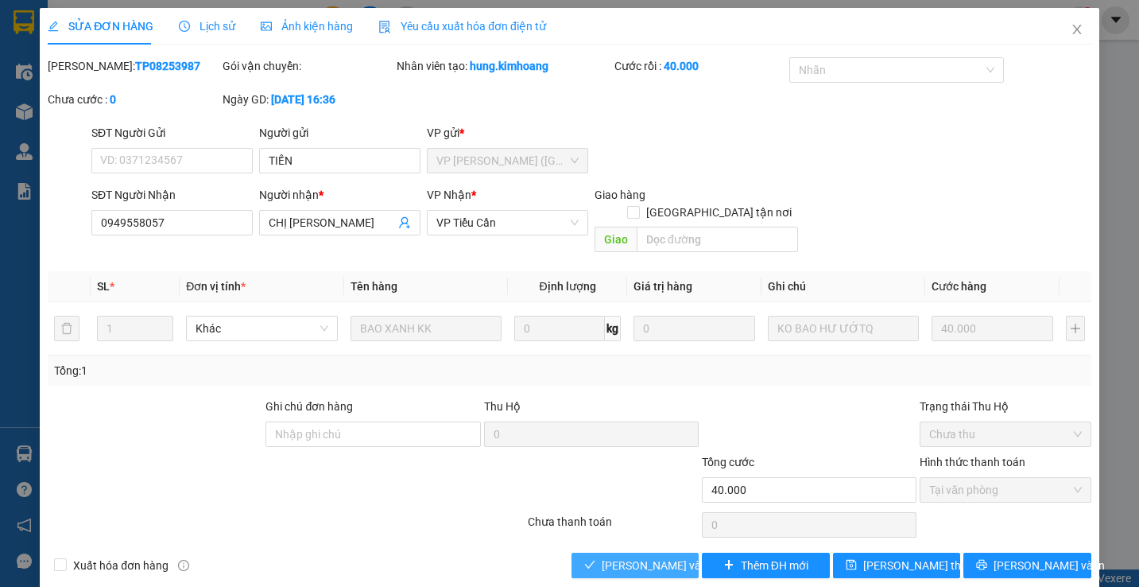
click at [670, 556] on span "Lưu và Giao hàng" at bounding box center [678, 564] width 153 height 17
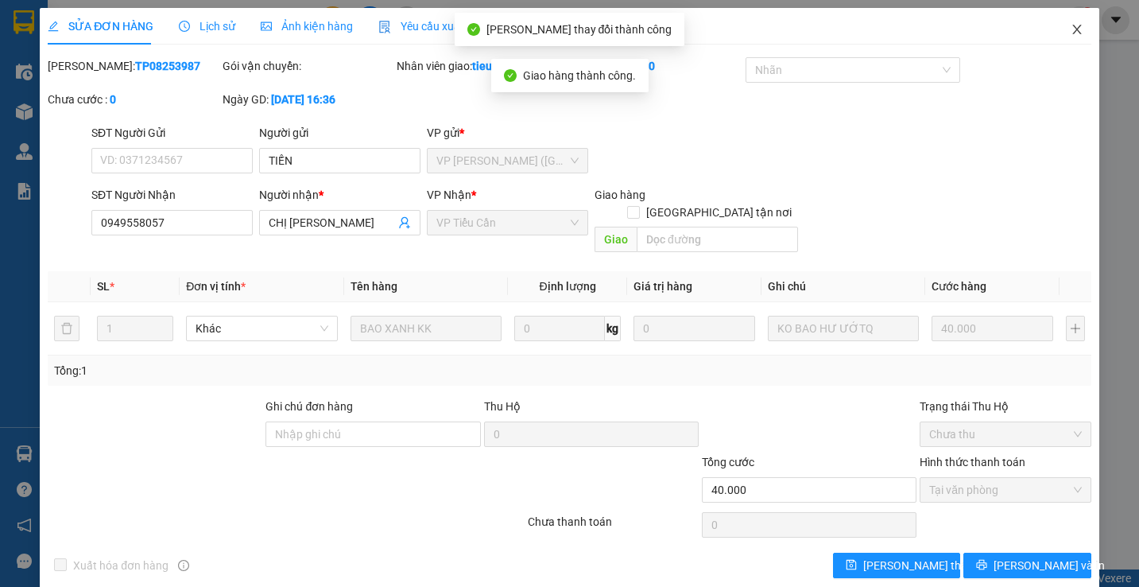
click at [1071, 40] on span "Close" at bounding box center [1077, 30] width 45 height 45
